Goal: Task Accomplishment & Management: Manage account settings

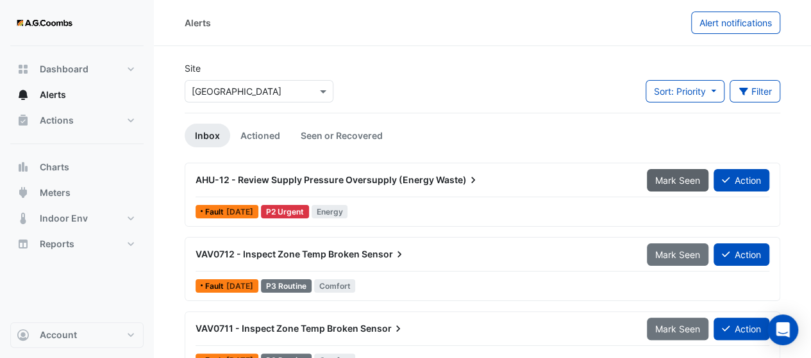
click at [691, 187] on button "Mark Seen" at bounding box center [678, 180] width 62 height 22
click at [690, 184] on span "Mark Seen" at bounding box center [677, 180] width 45 height 11
click at [655, 178] on span "Mark Seen" at bounding box center [677, 180] width 45 height 11
click at [654, 178] on button "Mark Seen" at bounding box center [678, 180] width 62 height 22
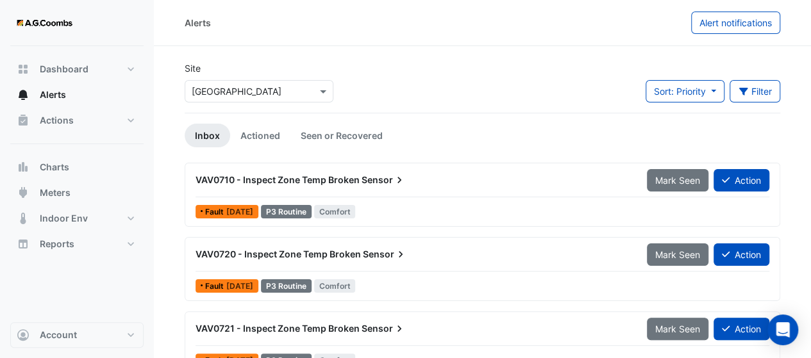
click at [654, 178] on button "Mark Seen" at bounding box center [678, 180] width 62 height 22
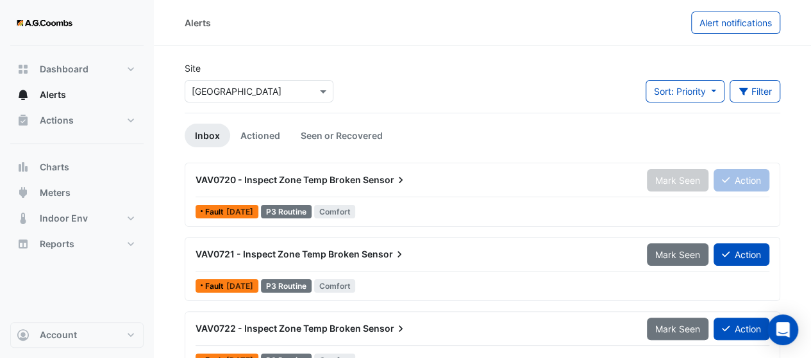
click at [654, 244] on button "Mark Seen" at bounding box center [678, 255] width 62 height 22
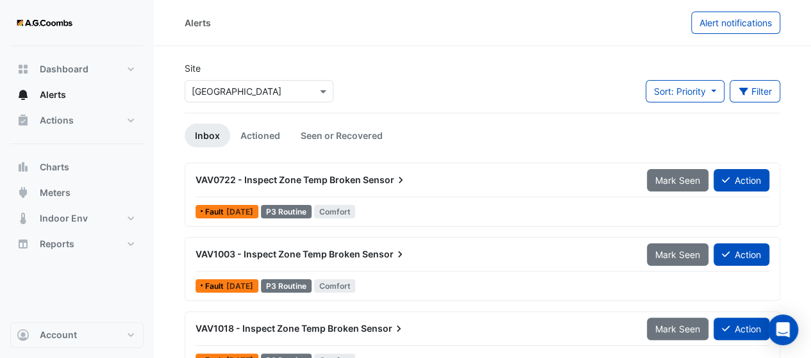
click at [654, 178] on button "Mark Seen" at bounding box center [678, 180] width 62 height 22
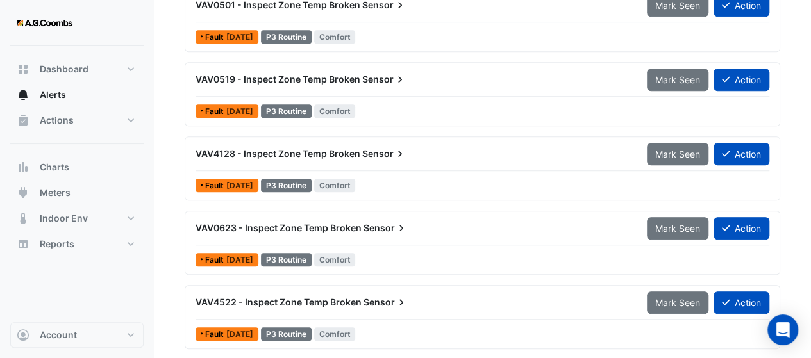
scroll to position [449, 0]
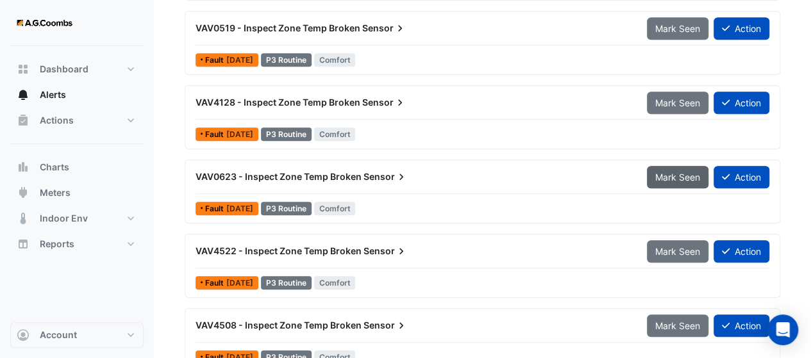
click at [658, 178] on span "Mark Seen" at bounding box center [677, 177] width 45 height 11
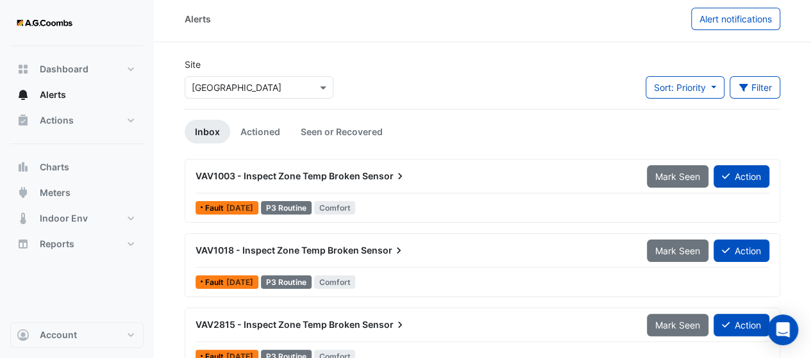
scroll to position [0, 0]
